Goal: Navigation & Orientation: Find specific page/section

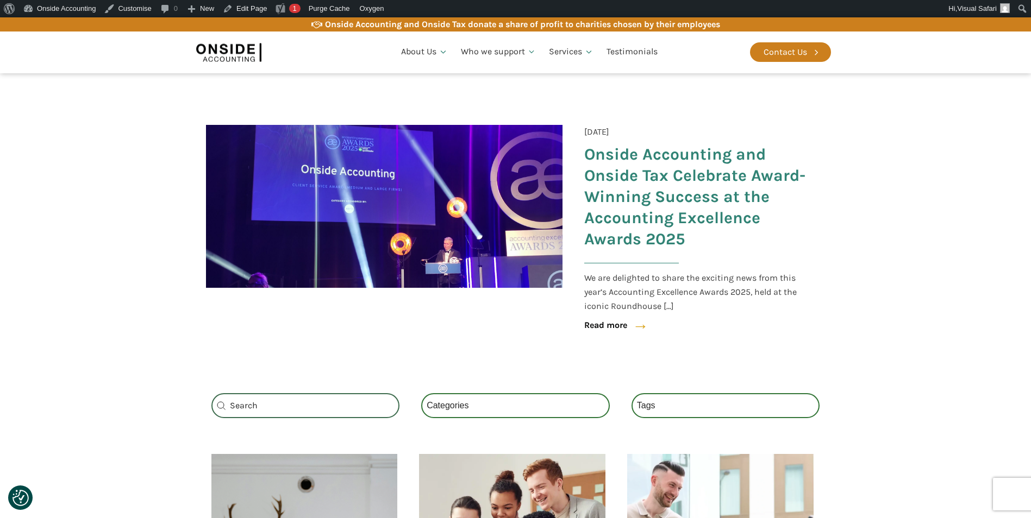
scroll to position [163, 0]
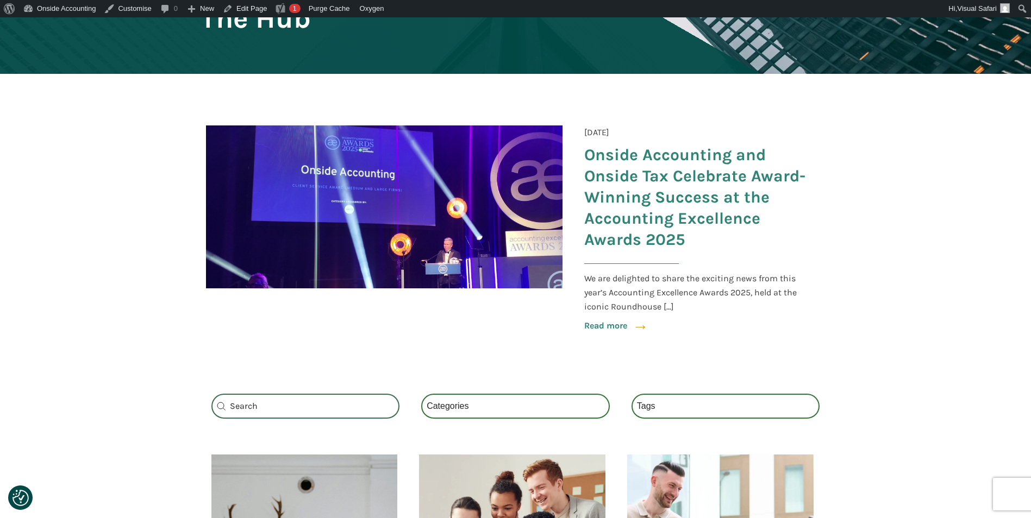
click at [605, 325] on link "Read more" at bounding box center [605, 326] width 43 height 14
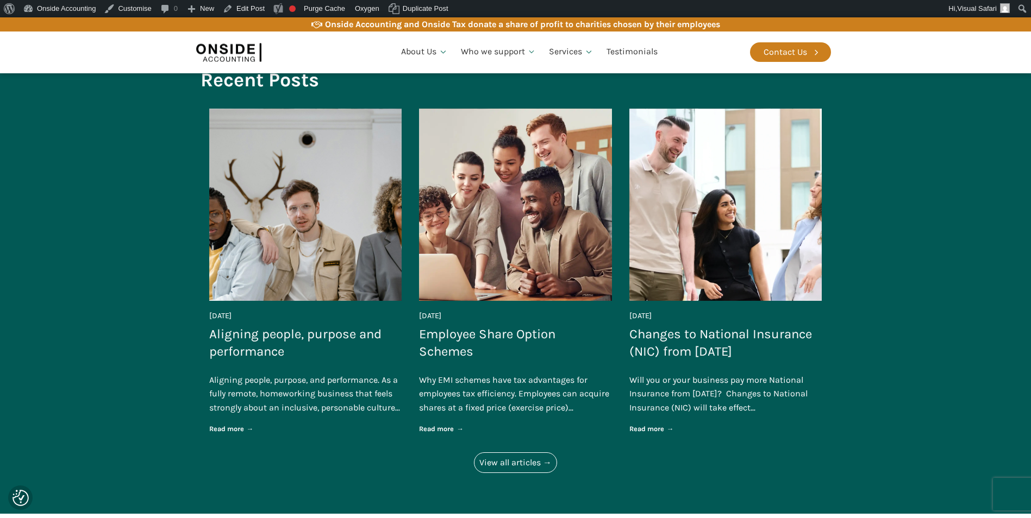
scroll to position [1847, 0]
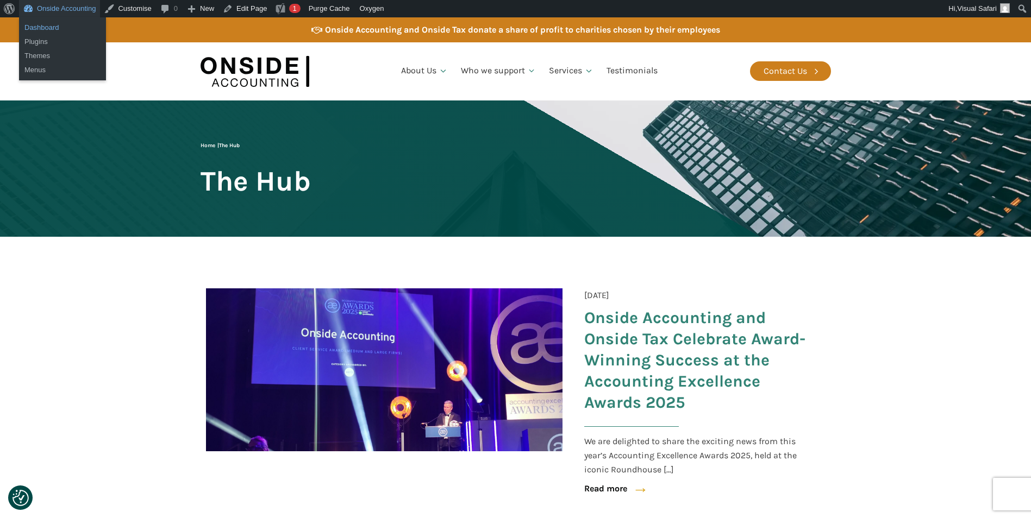
click at [55, 25] on link "Dashboard" at bounding box center [62, 28] width 87 height 14
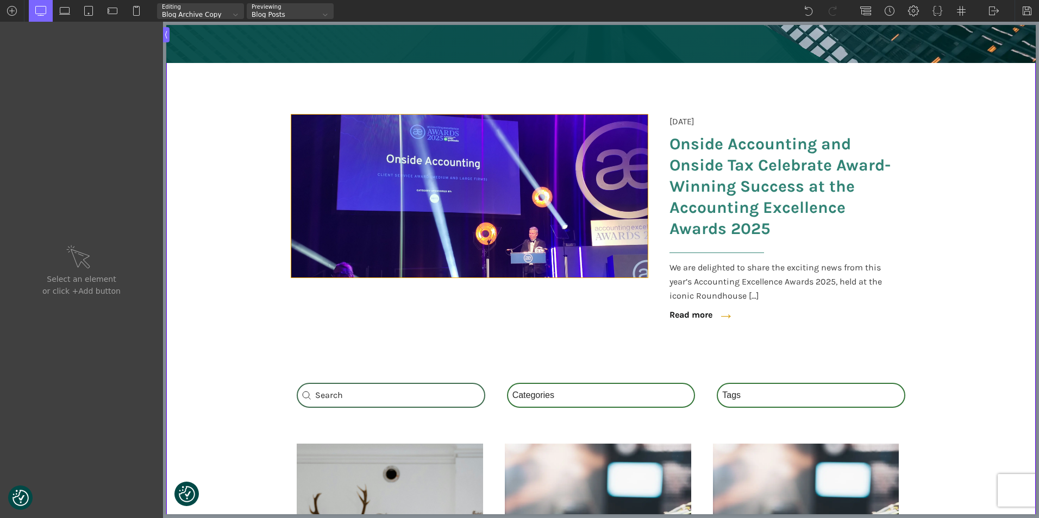
scroll to position [163, 0]
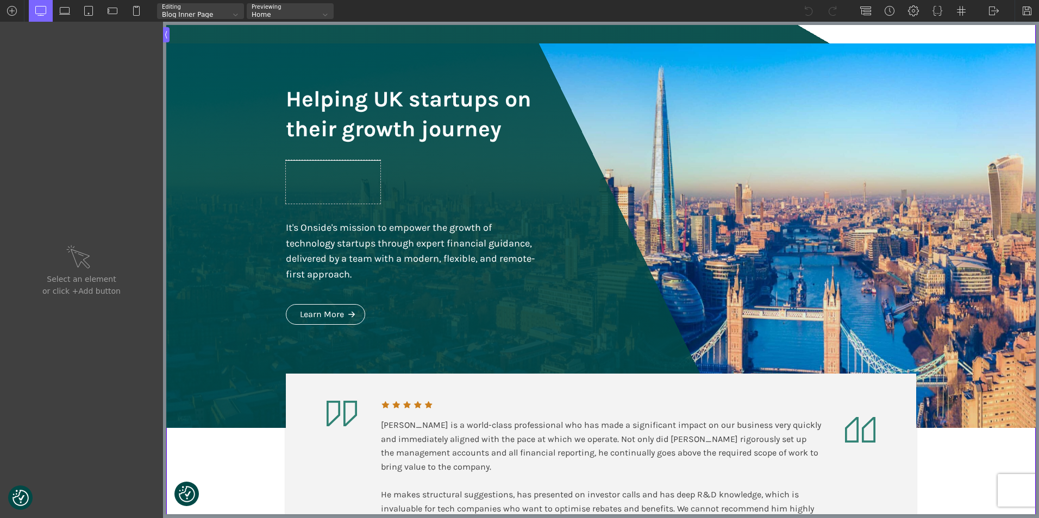
scroll to position [217, 0]
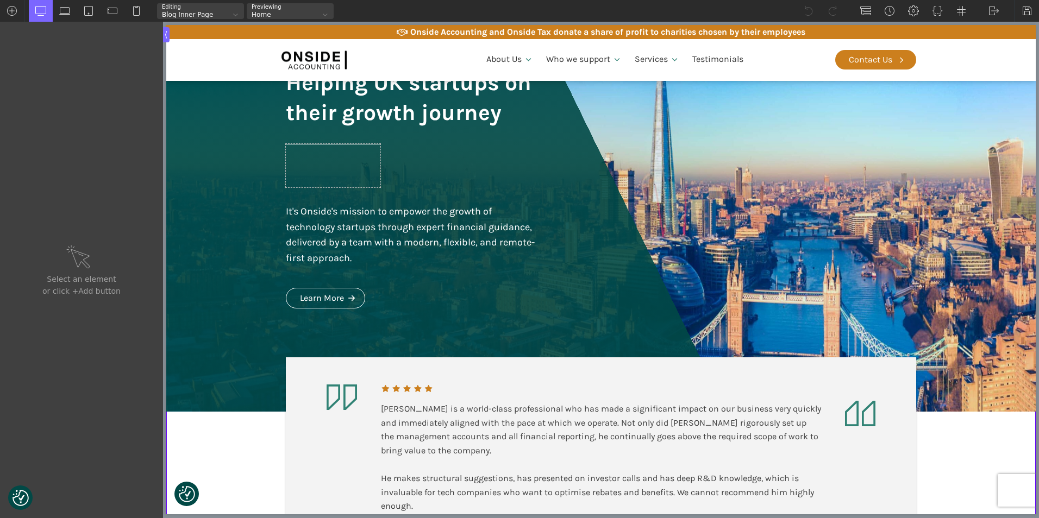
click at [234, 12] on div at bounding box center [235, 14] width 11 height 11
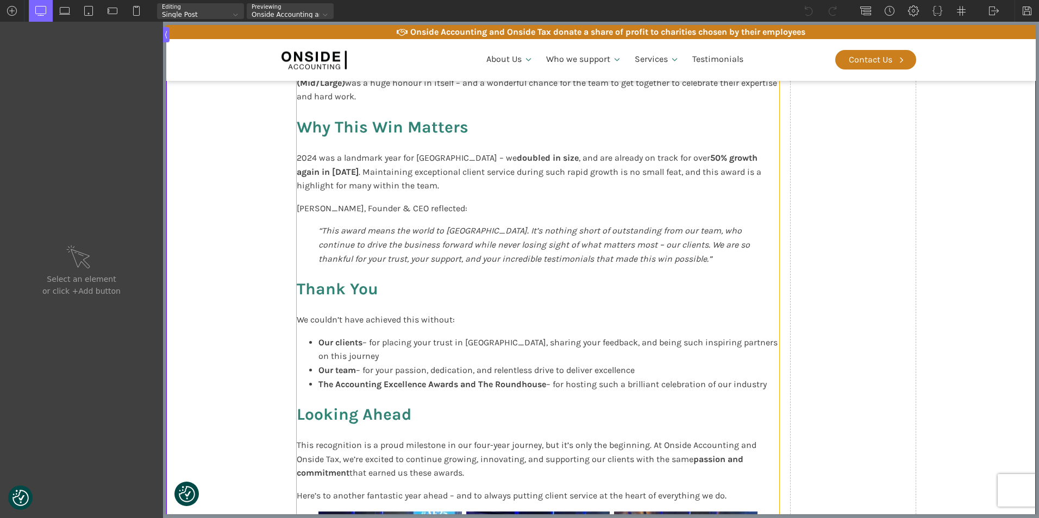
scroll to position [706, 0]
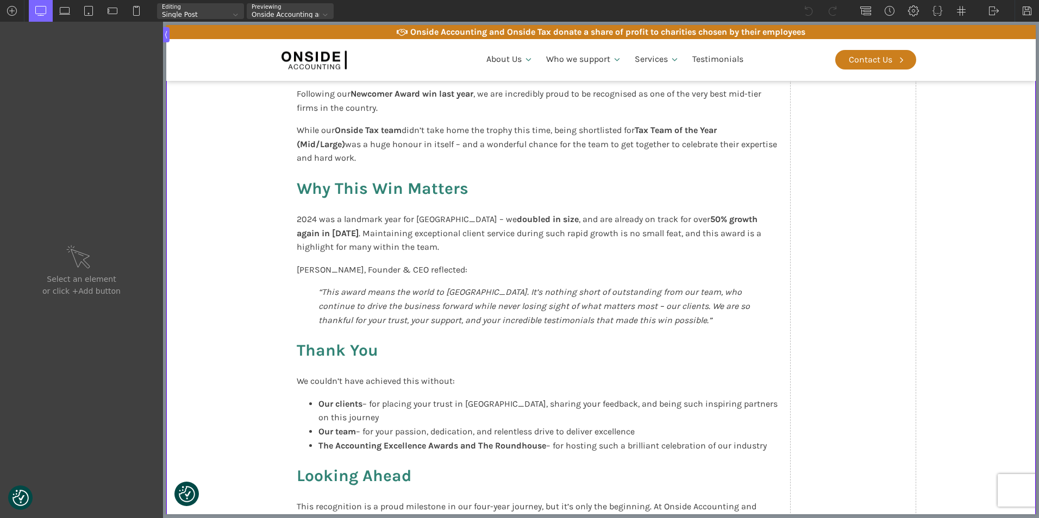
click at [995, 30] on section "← Back to The Hub 2 October 2025 Onside Accounting and Onside Tax Celebrate Awa…" at bounding box center [600, 347] width 869 height 1619
type input "section-2-322"
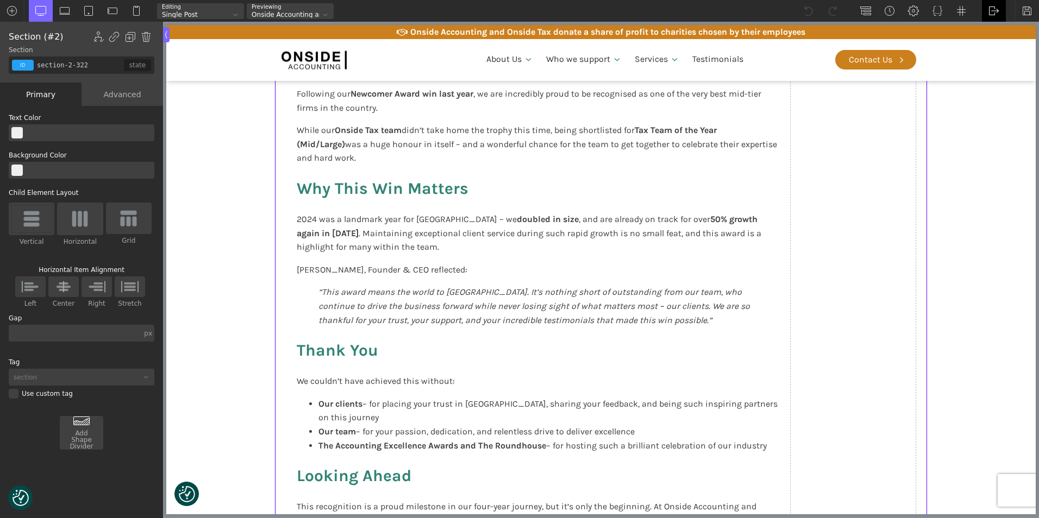
click at [992, 9] on img at bounding box center [993, 10] width 11 height 11
click at [997, 24] on link "WP Admin" at bounding box center [1005, 28] width 46 height 17
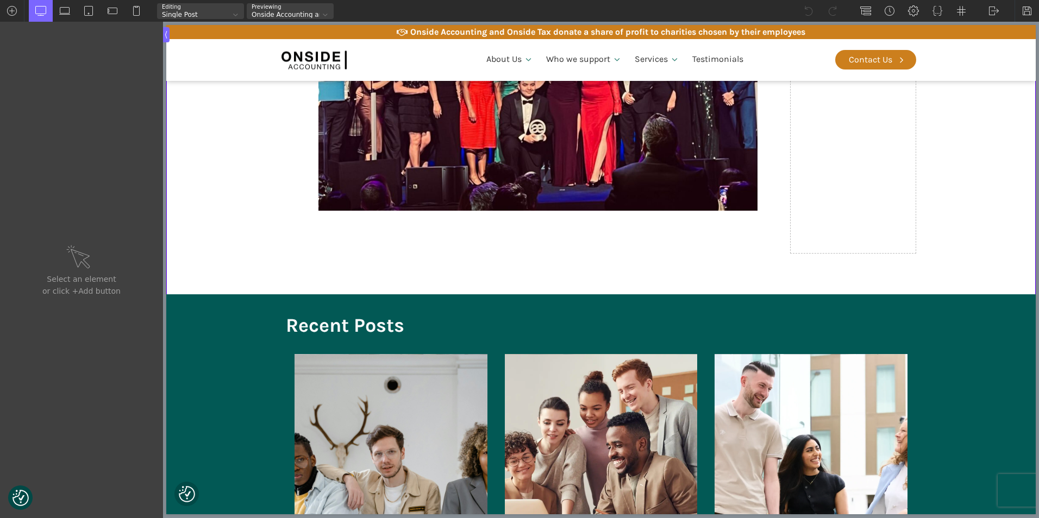
scroll to position [1630, 0]
